Goal: Register for event/course

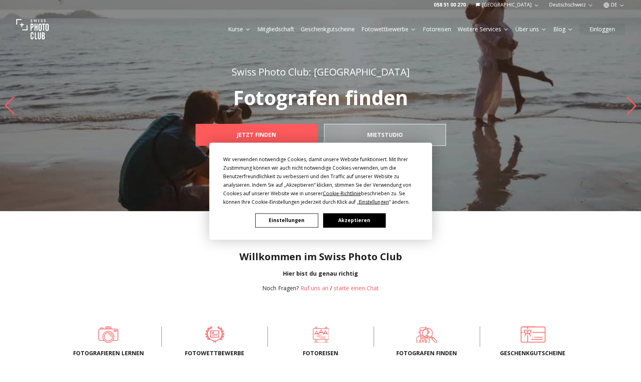
scroll to position [16, 0]
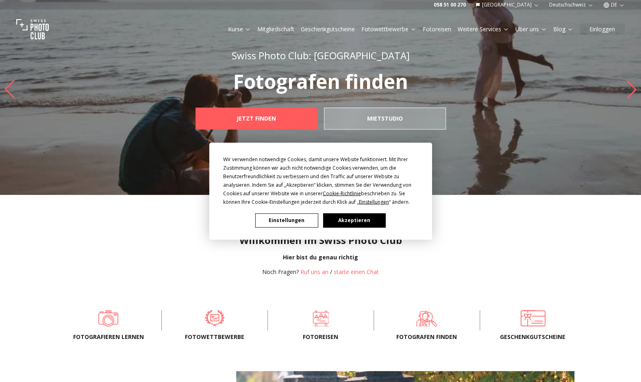
click at [107, 319] on div "Wir verwenden notwendige Cookies, damit unsere Website funktioniert. Mit Ihrer …" at bounding box center [320, 191] width 641 height 382
click at [327, 226] on button "Akzeptieren" at bounding box center [354, 220] width 63 height 14
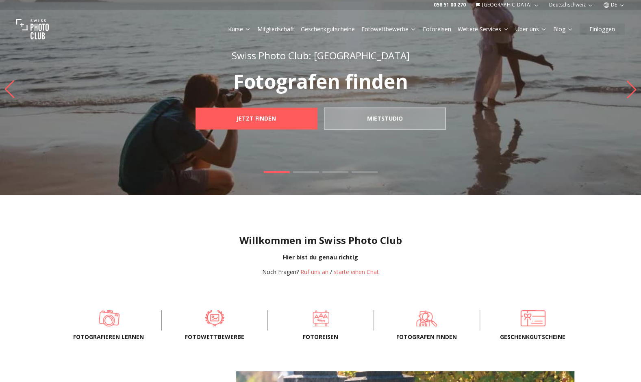
click at [112, 317] on span at bounding box center [109, 318] width 81 height 24
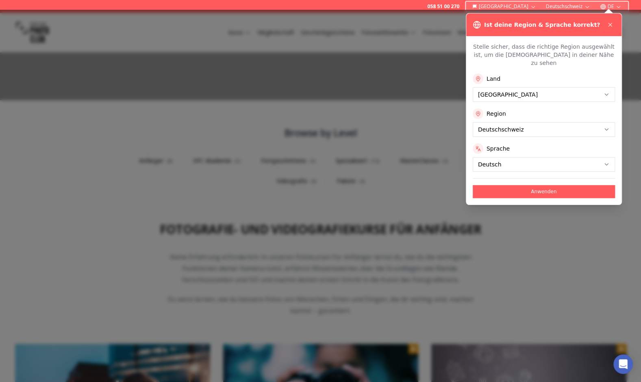
scroll to position [162, 0]
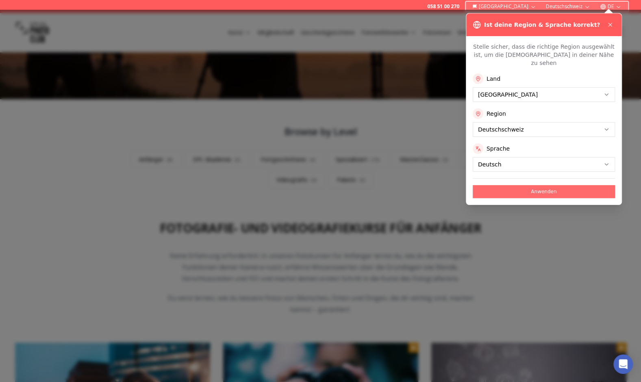
click at [498, 185] on button "Anwenden" at bounding box center [543, 191] width 142 height 13
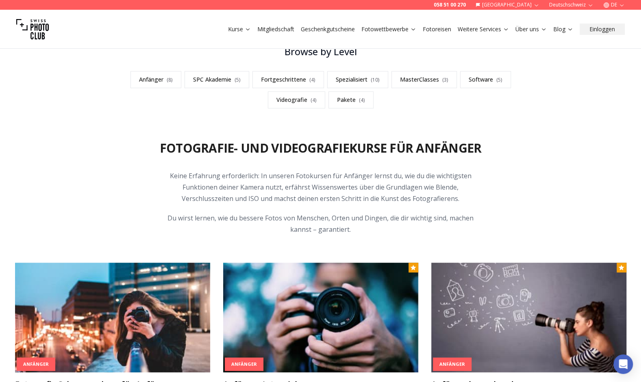
scroll to position [244, 0]
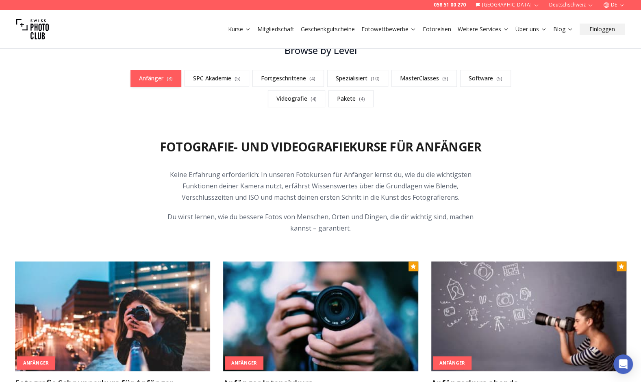
click at [172, 82] on link "Anfänger ( 8 )" at bounding box center [155, 78] width 51 height 17
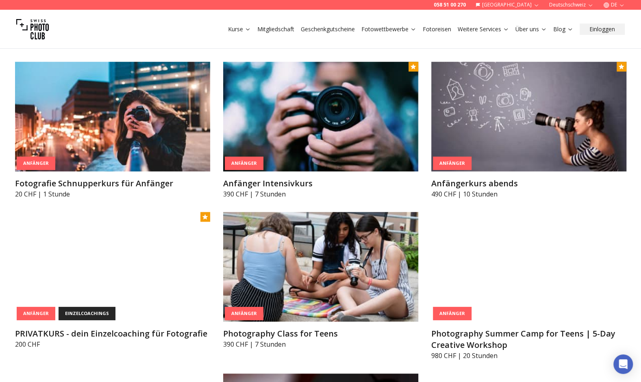
scroll to position [438, 0]
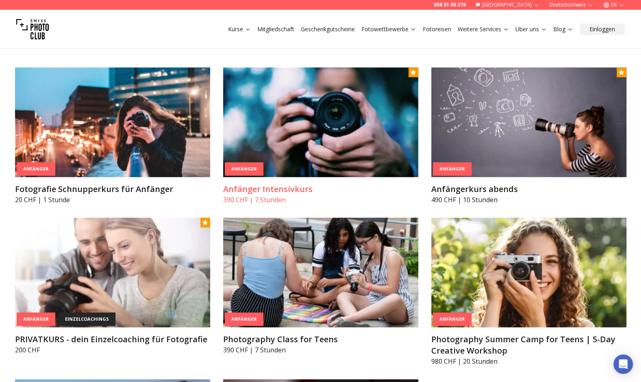
click at [271, 189] on h3 "Anfänger Intensivkurs" at bounding box center [320, 189] width 195 height 11
